Goal: Transaction & Acquisition: Obtain resource

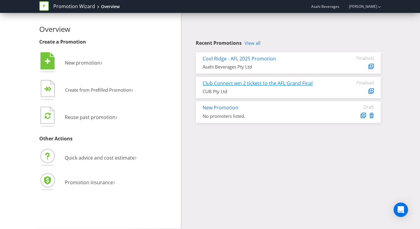
click at [250, 82] on link "Club Connect win 2 tickets to the AFL Grand Final" at bounding box center [258, 83] width 110 height 7
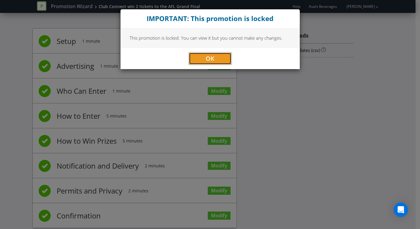
click at [218, 59] on button "OK" at bounding box center [210, 58] width 43 height 12
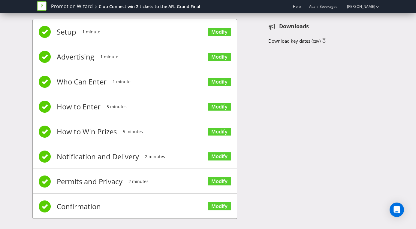
scroll to position [14, 0]
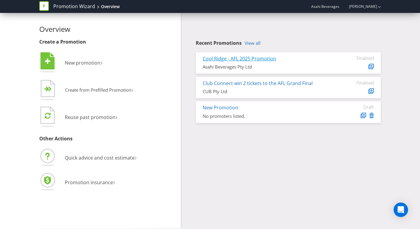
click at [225, 59] on link "Cool Ridge - AFL 2025 Promotion" at bounding box center [239, 58] width 73 height 7
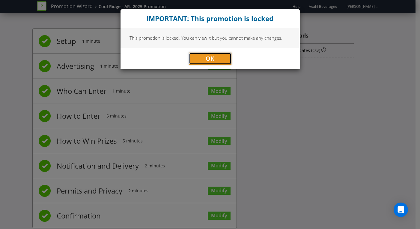
click at [215, 56] on button "OK" at bounding box center [210, 58] width 43 height 12
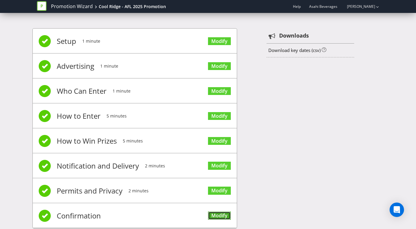
click at [226, 214] on link "Modify" at bounding box center [219, 215] width 23 height 8
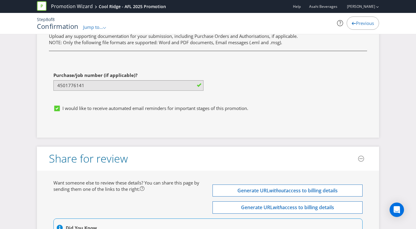
scroll to position [1699, 0]
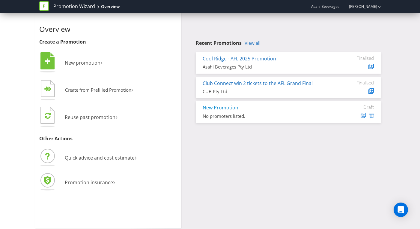
click at [223, 106] on link "New Promotion" at bounding box center [221, 107] width 36 height 7
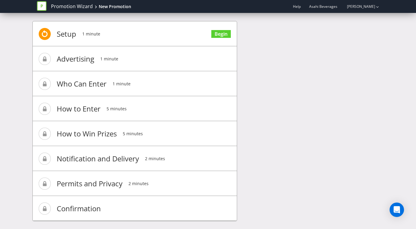
scroll to position [14, 0]
